Goal: Transaction & Acquisition: Obtain resource

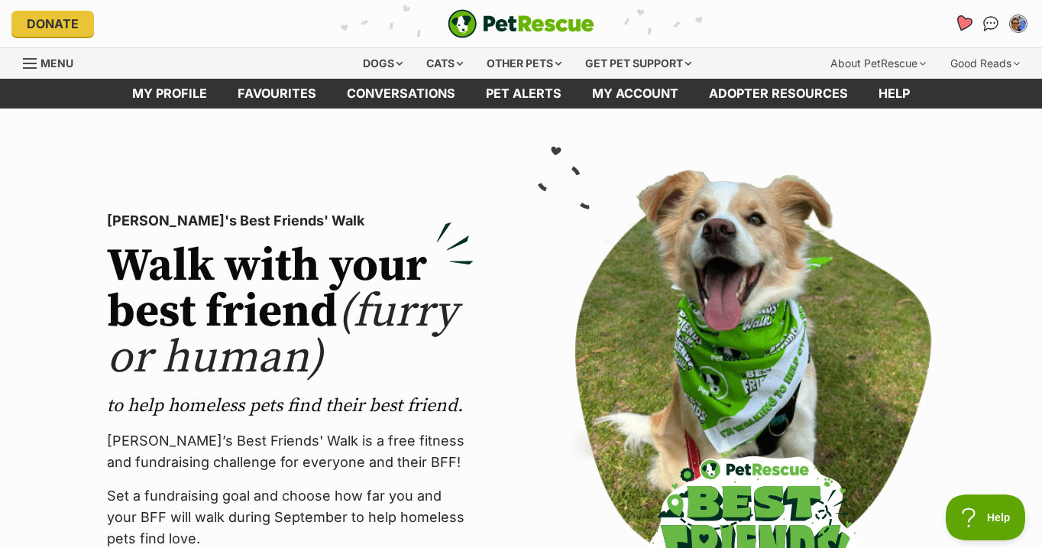
click at [961, 23] on icon "Favourites" at bounding box center [963, 24] width 18 height 18
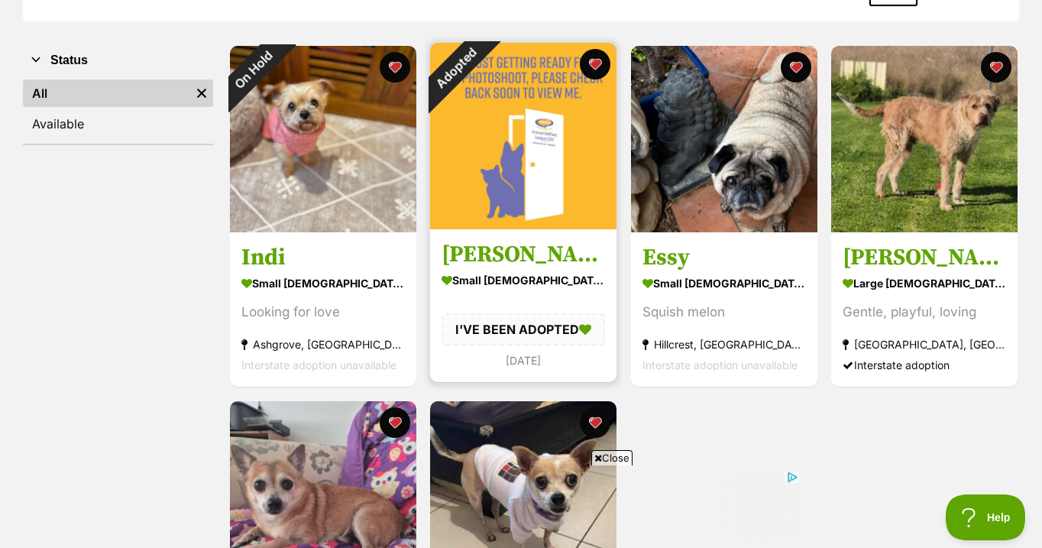
click at [481, 65] on div "Adopted" at bounding box center [455, 68] width 51 height 51
click at [599, 66] on button "favourite" at bounding box center [595, 64] width 34 height 34
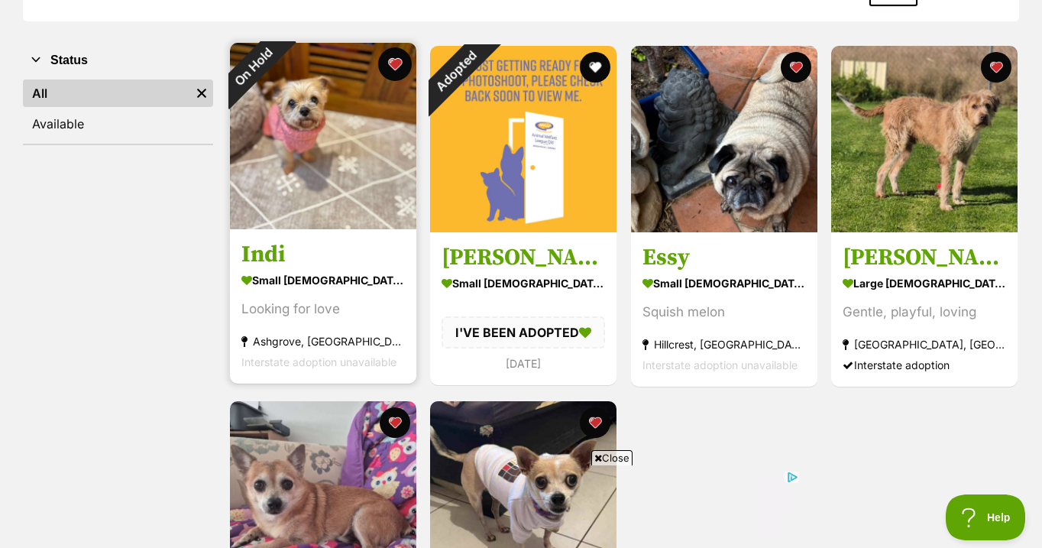
click at [399, 66] on button "favourite" at bounding box center [394, 64] width 34 height 34
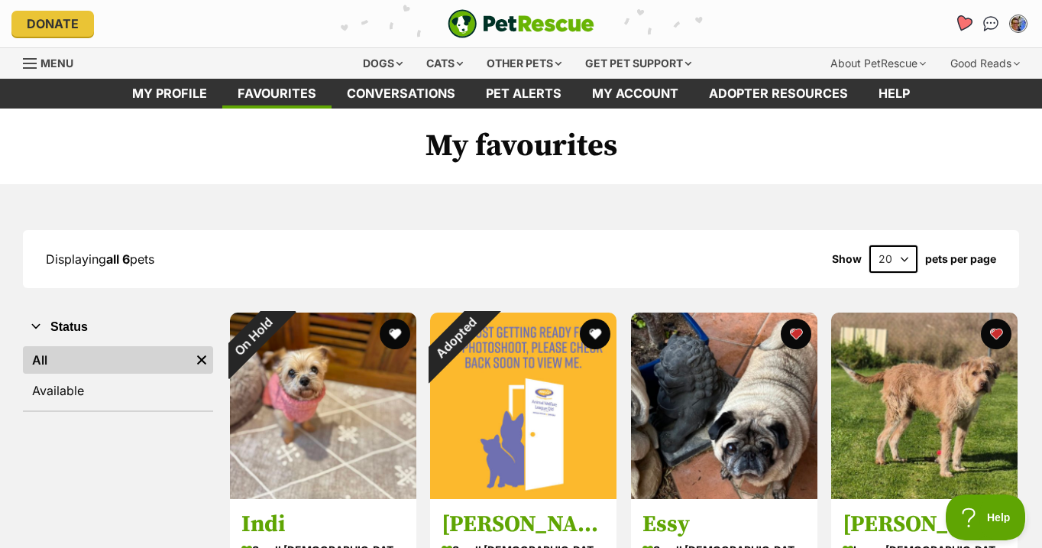
click at [959, 21] on icon "Favourites" at bounding box center [963, 24] width 18 height 18
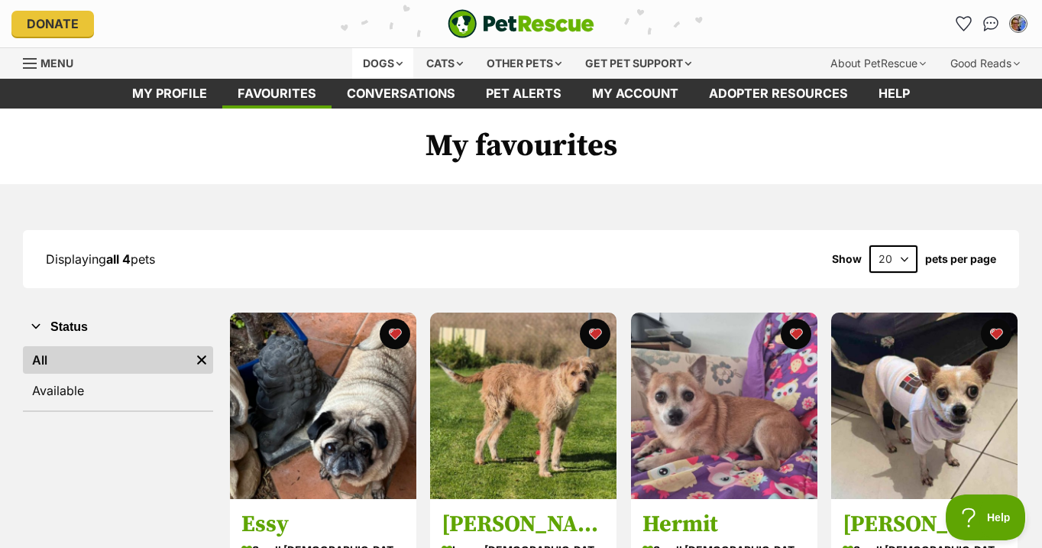
click at [373, 64] on div "Dogs" at bounding box center [382, 63] width 61 height 31
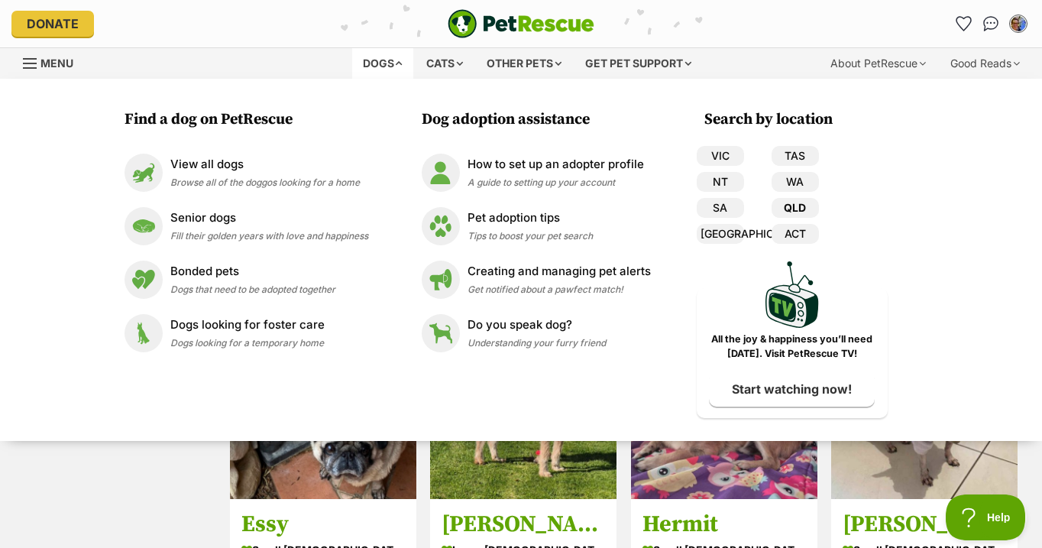
click at [794, 202] on link "QLD" at bounding box center [794, 208] width 47 height 20
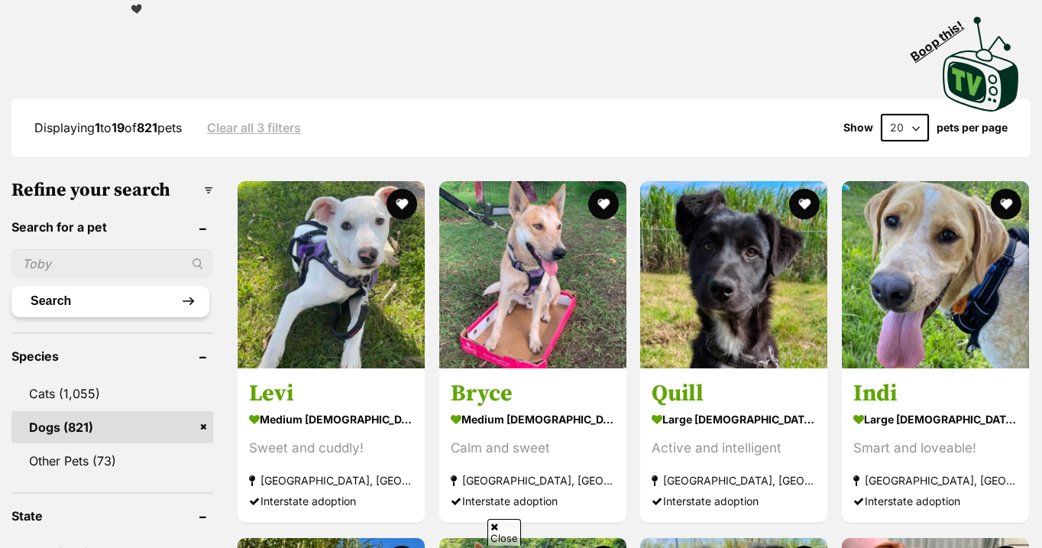
scroll to position [322, 0]
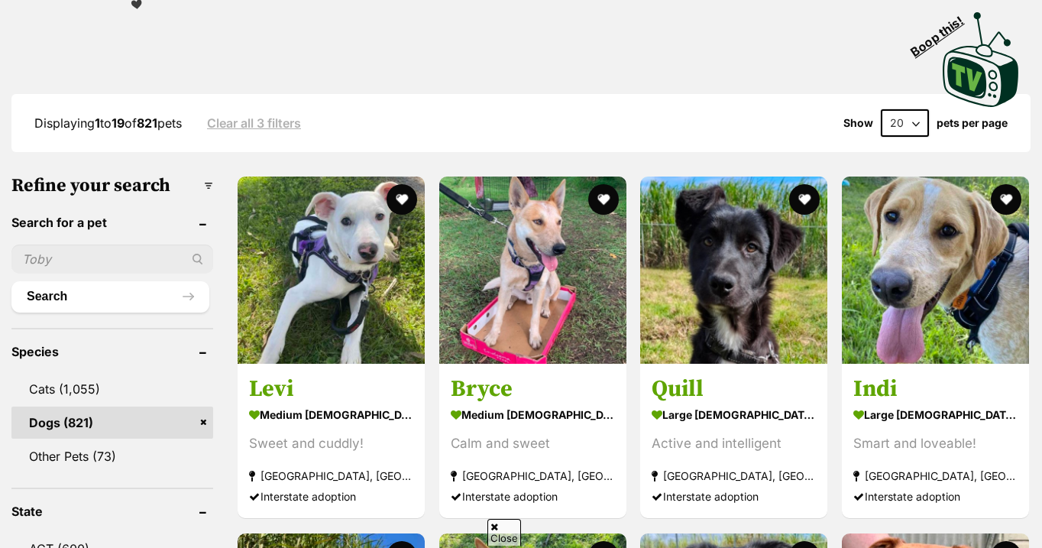
click at [21, 273] on input "text" at bounding box center [112, 258] width 202 height 29
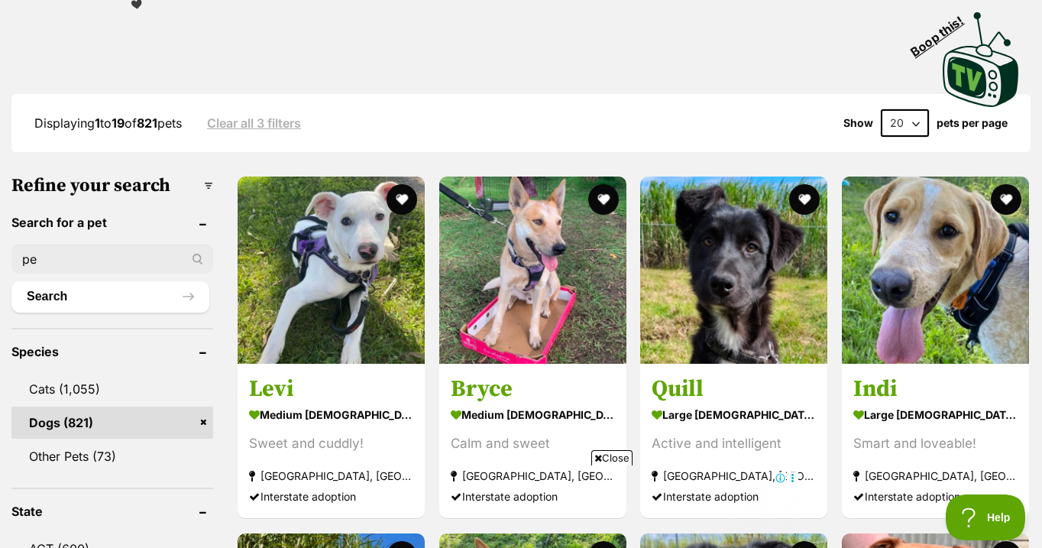
scroll to position [0, 0]
type input "pen"
click at [88, 312] on button "Search" at bounding box center [110, 296] width 198 height 31
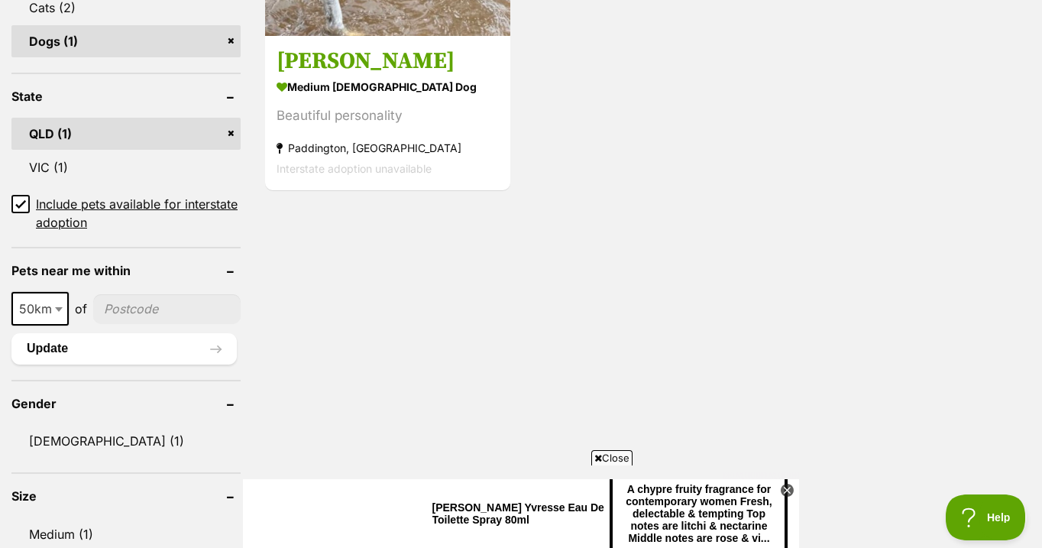
scroll to position [709, 0]
click at [613, 456] on span "Close" at bounding box center [611, 457] width 41 height 15
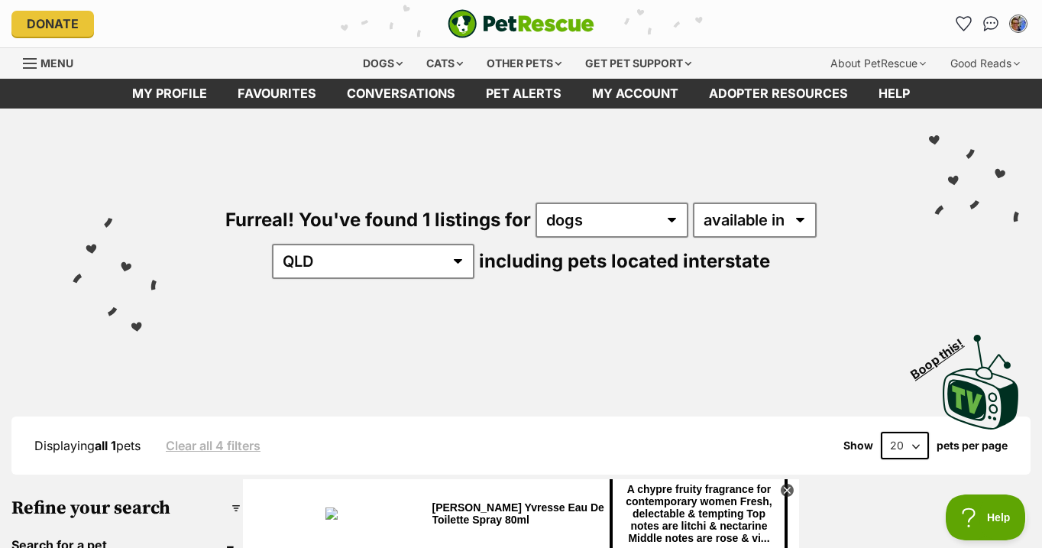
scroll to position [0, 0]
click at [962, 21] on icon "Favourites" at bounding box center [963, 24] width 18 height 18
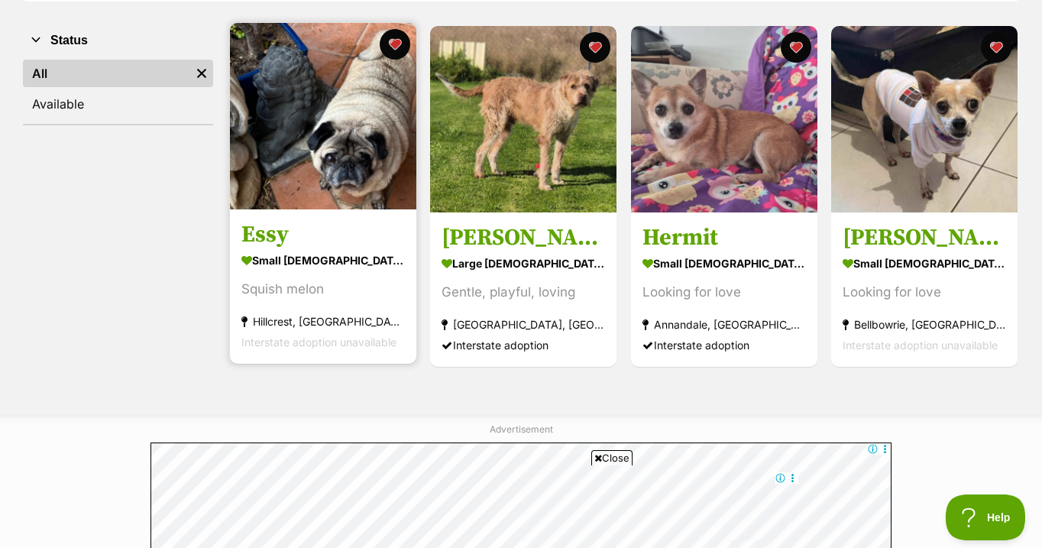
click at [325, 139] on img at bounding box center [323, 116] width 186 height 186
